Goal: Information Seeking & Learning: Learn about a topic

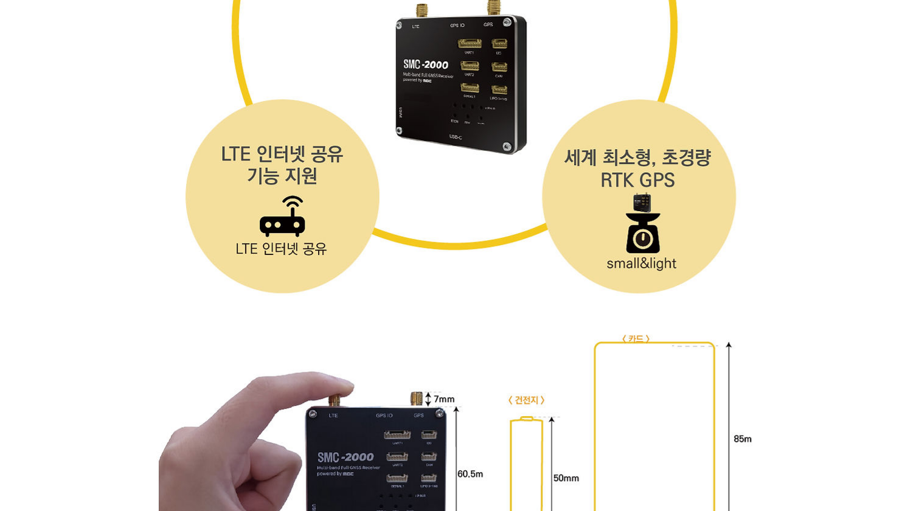
scroll to position [3833, 0]
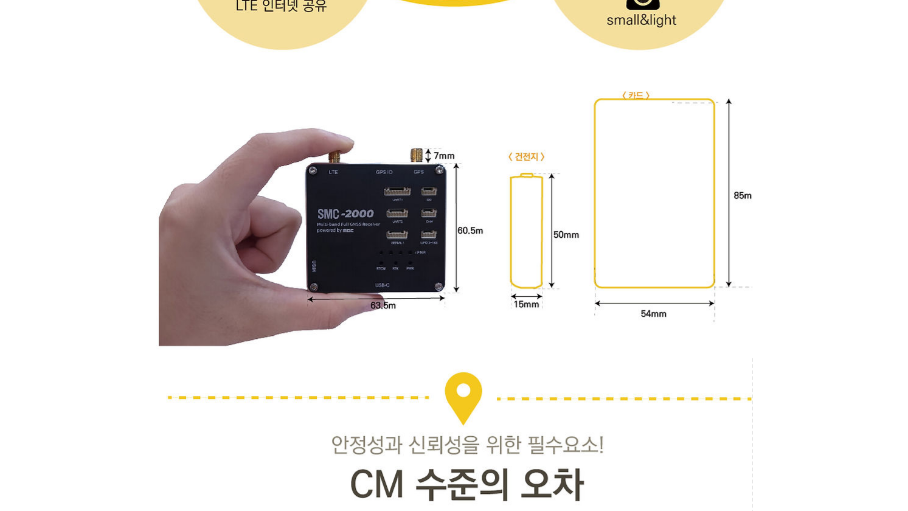
drag, startPoint x: 853, startPoint y: 167, endPoint x: 847, endPoint y: 171, distance: 7.1
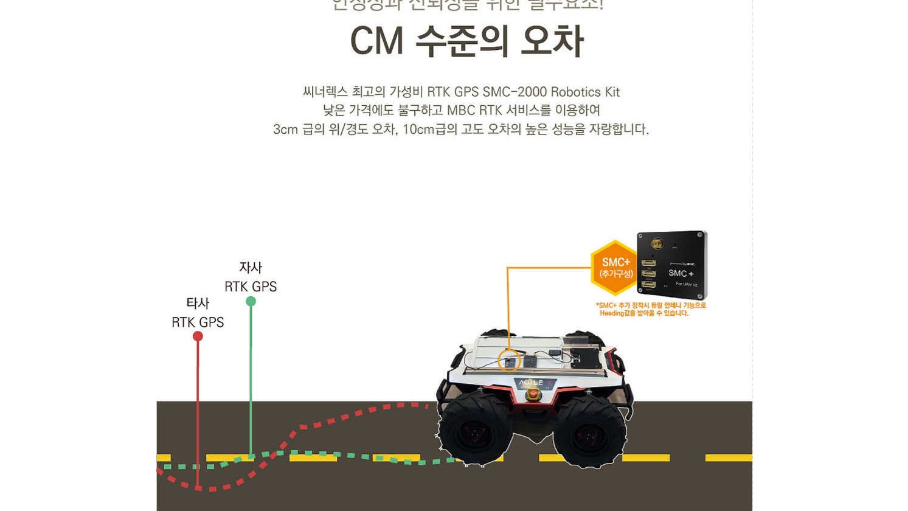
scroll to position [4259, 0]
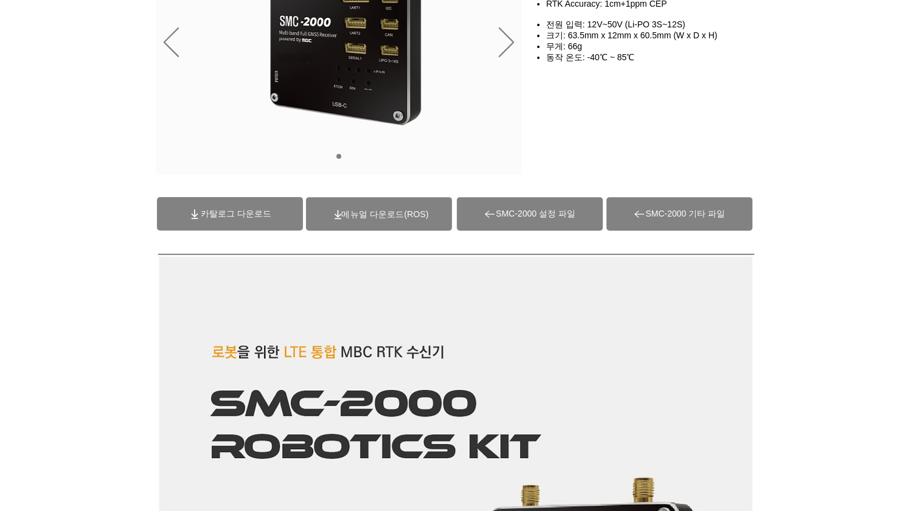
scroll to position [0, 0]
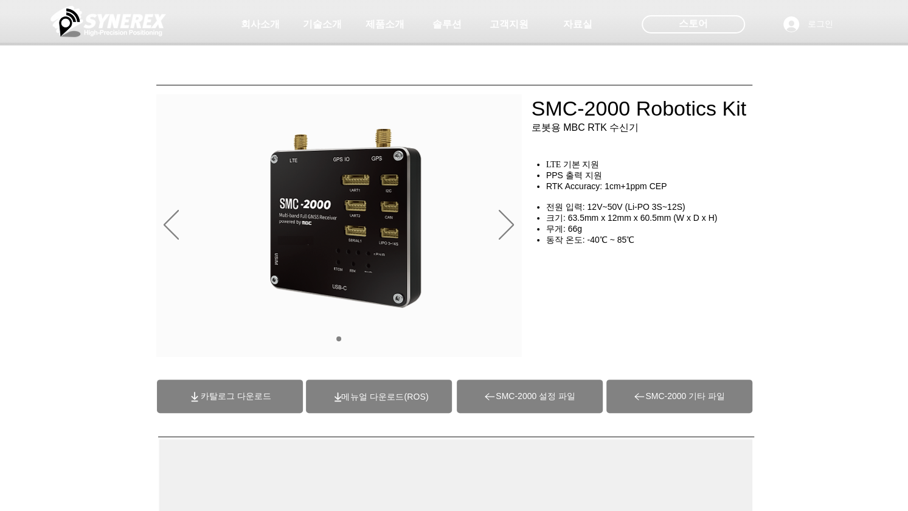
click at [494, 220] on div "슬라이드쇼" at bounding box center [339, 225] width 366 height 263
click at [507, 221] on icon "다음" at bounding box center [506, 225] width 15 height 30
click at [512, 223] on icon "다음" at bounding box center [506, 224] width 15 height 29
